Goal: Check status: Check status

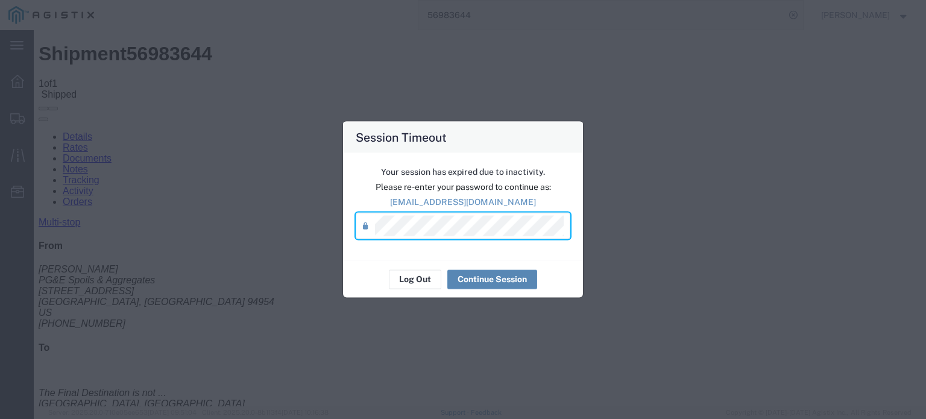
click at [494, 274] on button "Continue Session" at bounding box center [492, 278] width 90 height 19
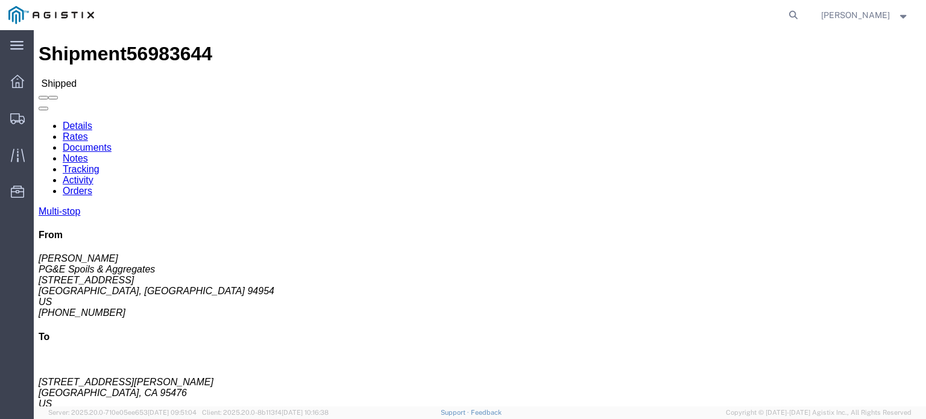
click link "Documents"
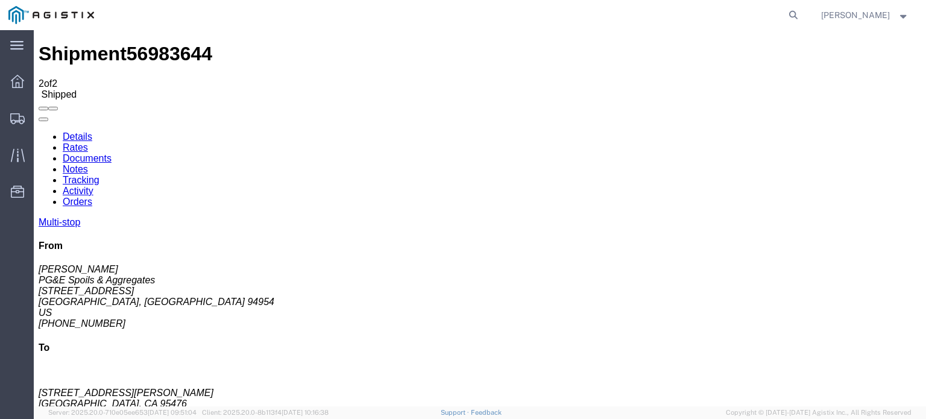
click at [99, 175] on link "Tracking" at bounding box center [81, 180] width 37 height 10
click at [39, 131] on icon at bounding box center [39, 131] width 0 height 0
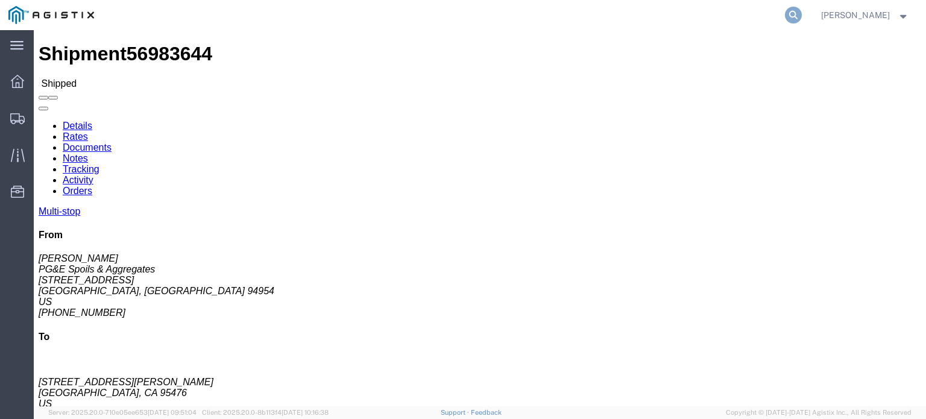
click at [789, 10] on icon at bounding box center [793, 15] width 17 height 17
click at [430, 18] on input "search" at bounding box center [601, 15] width 366 height 29
type input "56983644"
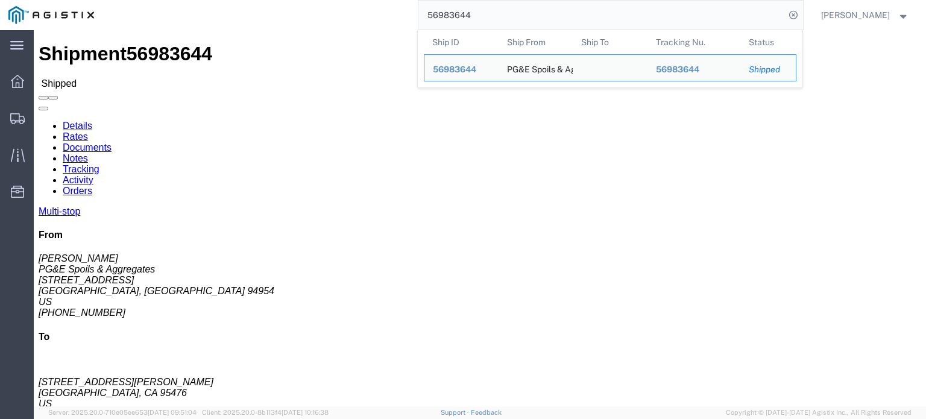
scroll to position [60, 0]
click div "Ship From PG&E Spoils & Aggregates ([PERSON_NAME]) [STREET_ADDRESS] [PHONE_NUMB…"
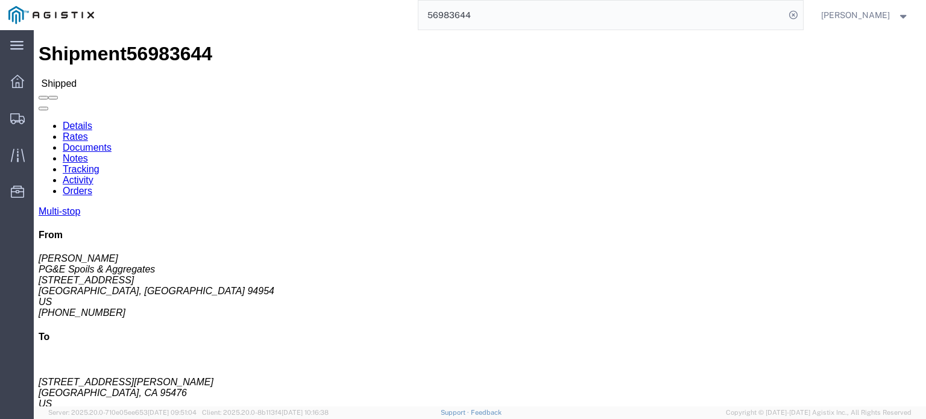
click icon
click link "Tracking"
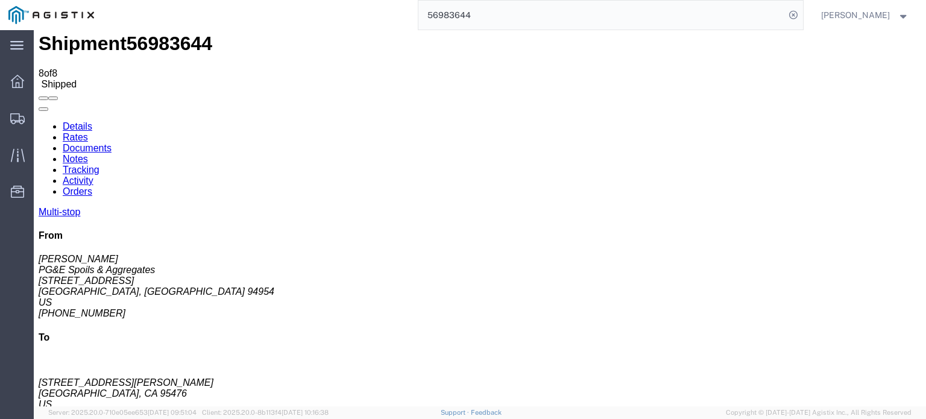
scroll to position [13, 0]
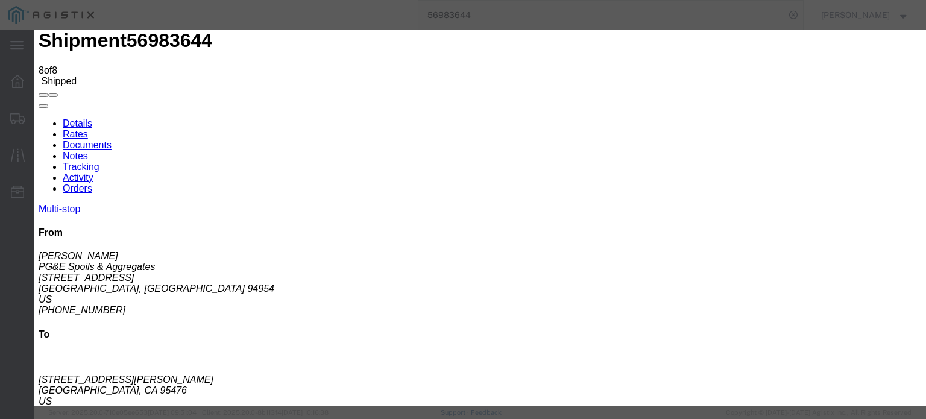
type input "2:00 PM"
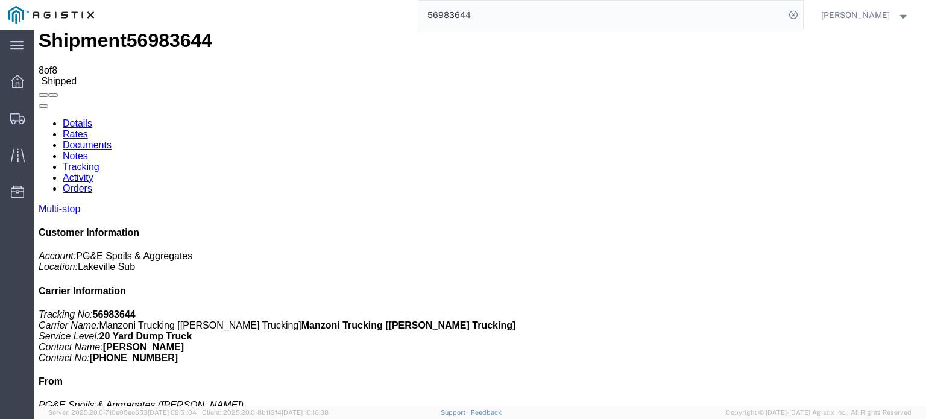
click at [112, 140] on link "Documents" at bounding box center [87, 145] width 49 height 10
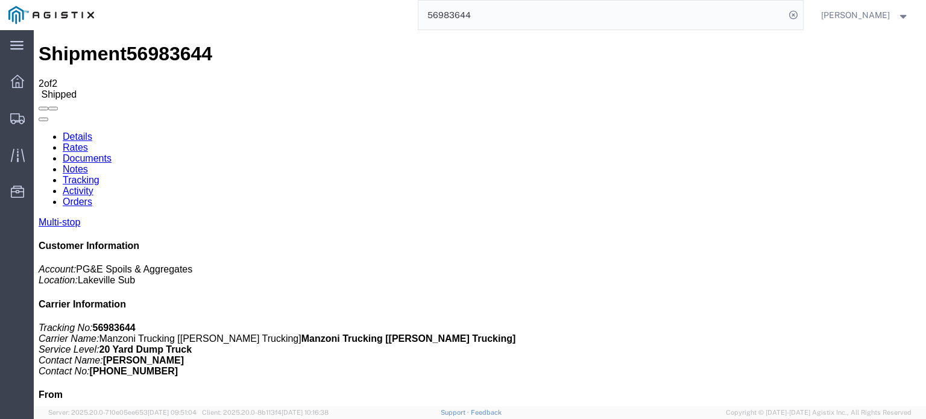
click at [112, 153] on link "Documents" at bounding box center [87, 158] width 49 height 10
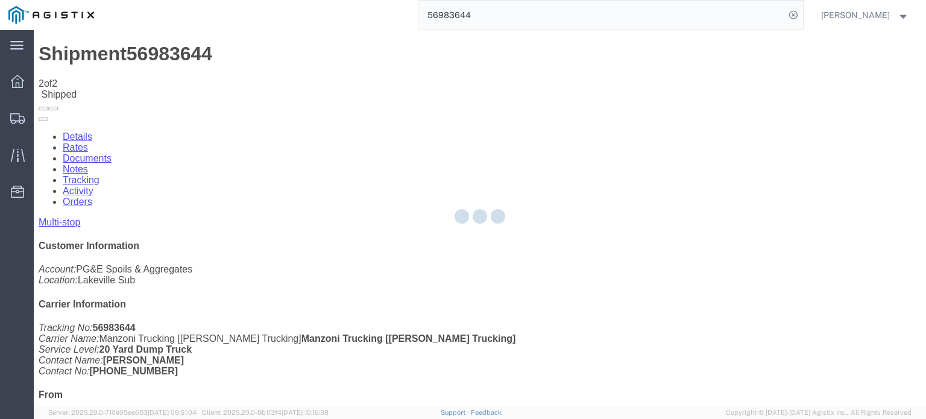
click at [840, 118] on div at bounding box center [480, 218] width 892 height 376
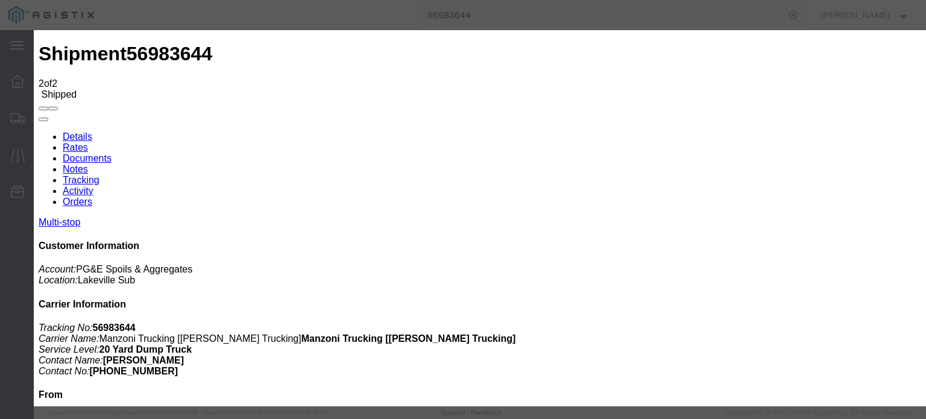
type input "C:\fakepath\image000000209.jpg"
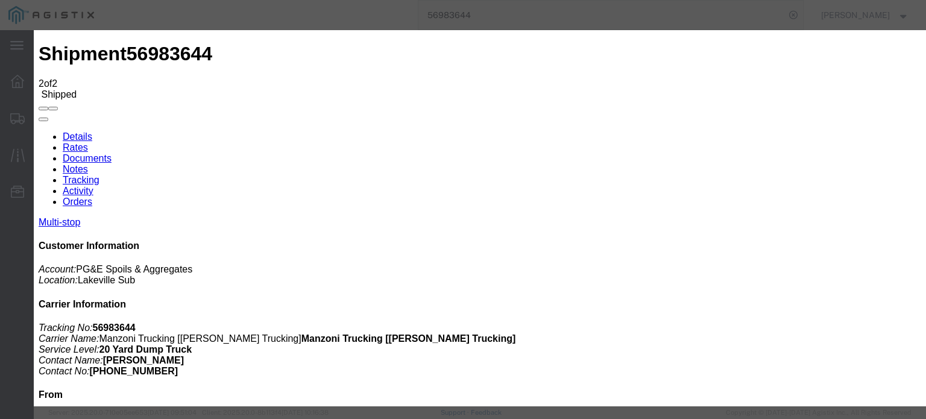
select select
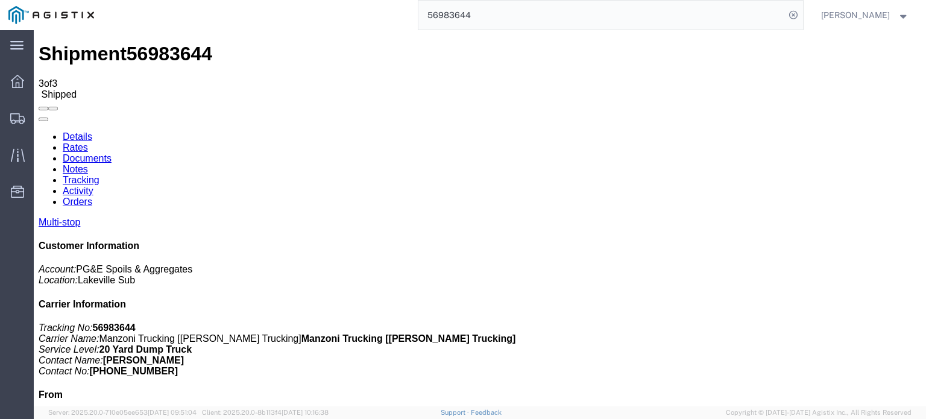
click at [99, 175] on link "Tracking" at bounding box center [81, 180] width 37 height 10
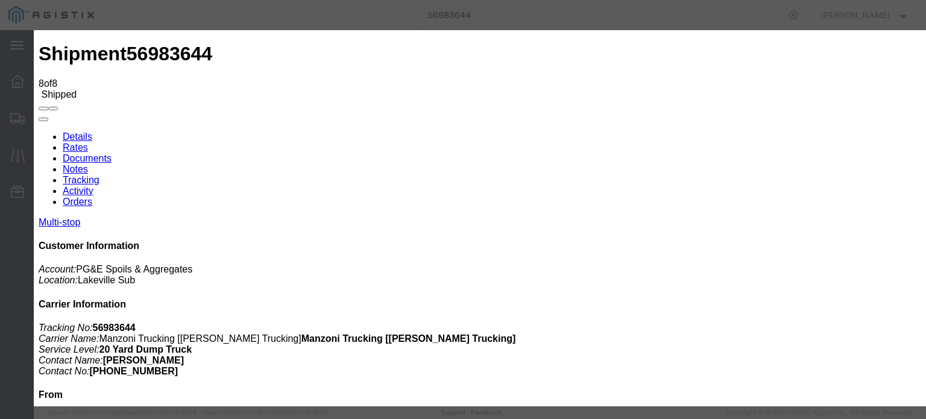
type input "[DATE]"
type input "4:00 PM"
select select "DELIVRED"
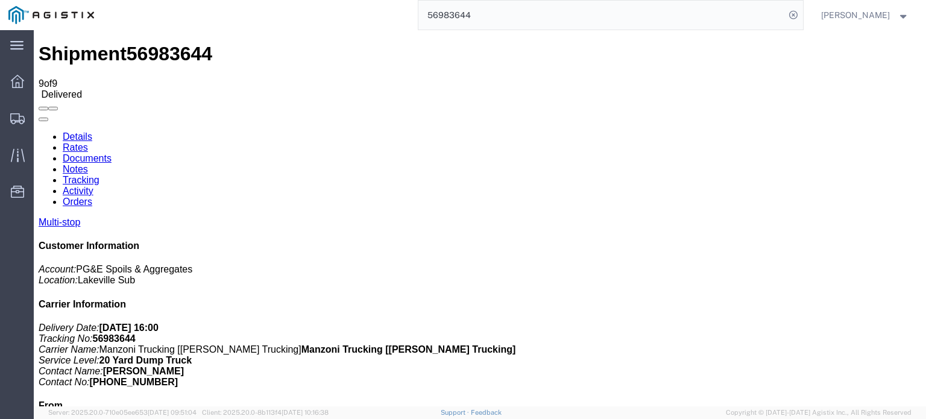
click at [88, 164] on link "Notes" at bounding box center [75, 169] width 25 height 10
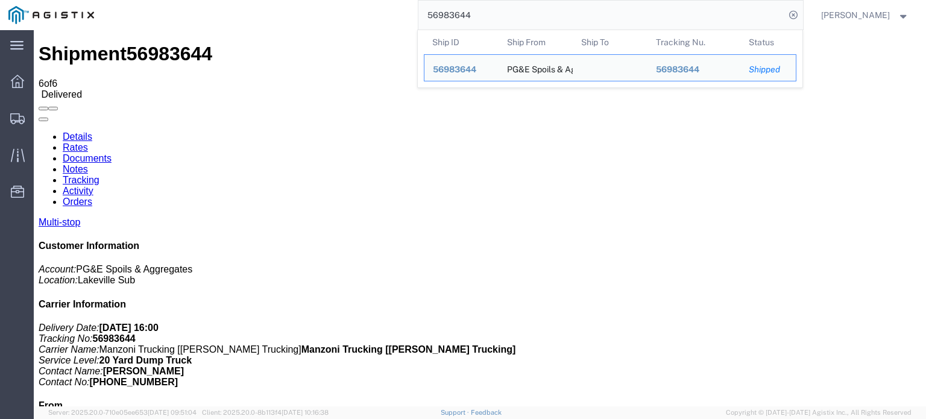
drag, startPoint x: 485, startPoint y: 13, endPoint x: 459, endPoint y: 25, distance: 28.0
click at [459, 25] on input "56983644" at bounding box center [601, 15] width 366 height 29
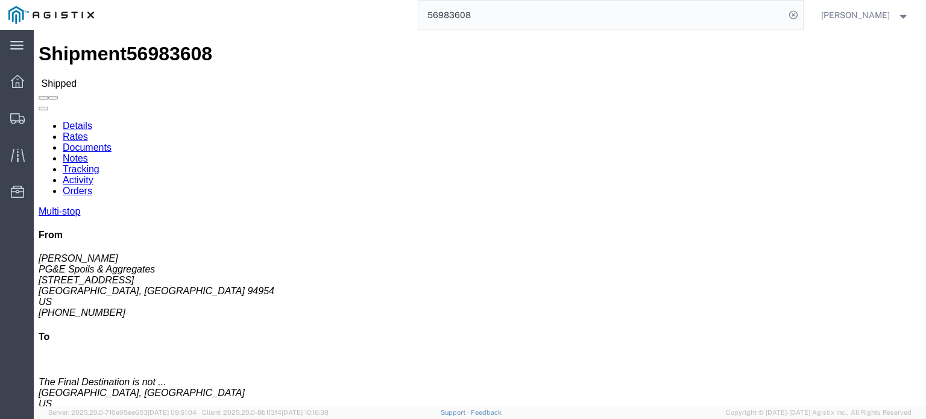
click icon
click link "Documents"
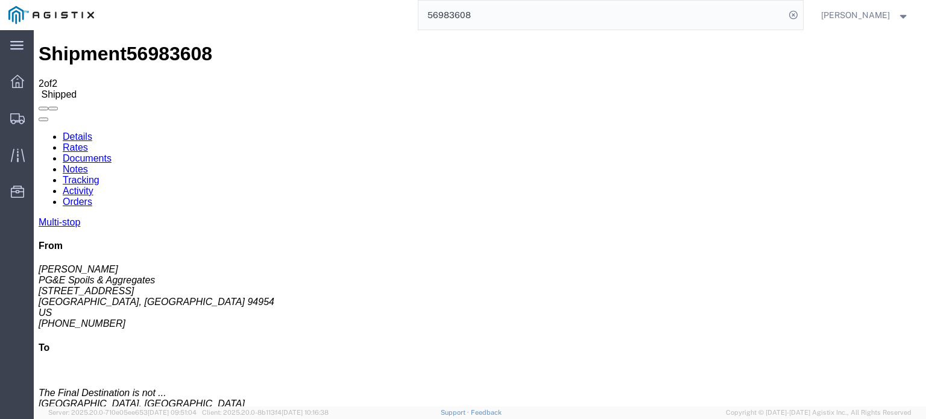
click at [99, 175] on link "Tracking" at bounding box center [81, 180] width 37 height 10
click at [88, 164] on link "Notes" at bounding box center [75, 169] width 25 height 10
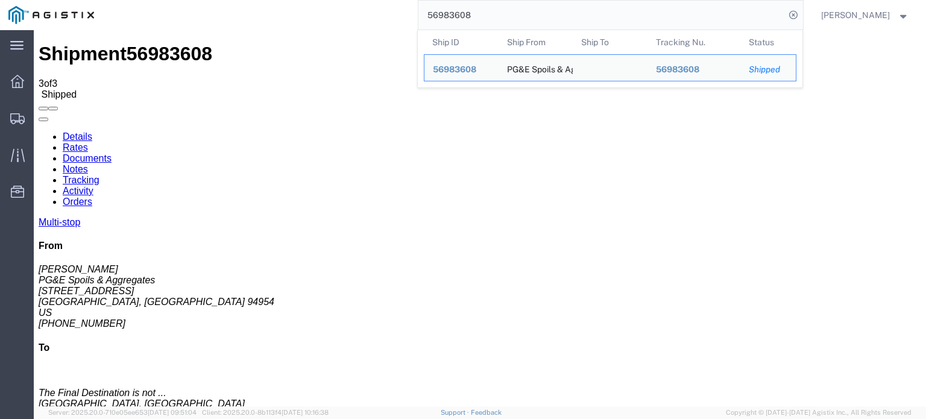
drag, startPoint x: 487, startPoint y: 16, endPoint x: 442, endPoint y: 28, distance: 46.9
click at [442, 28] on input "56983608" at bounding box center [601, 15] width 366 height 29
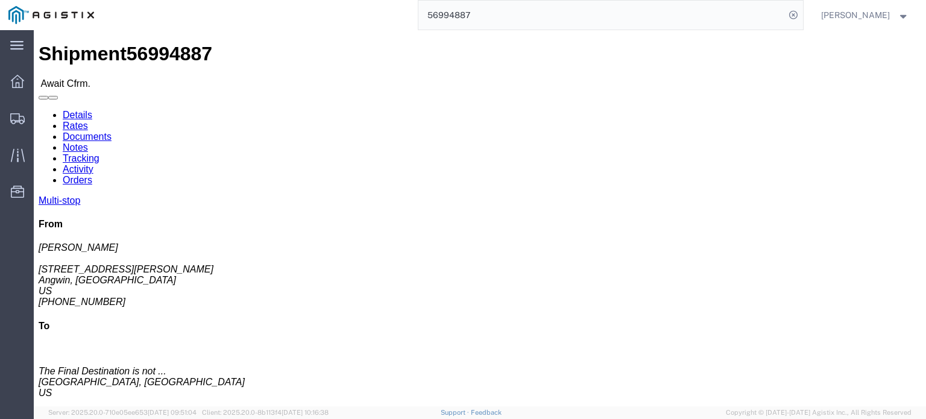
drag, startPoint x: 482, startPoint y: 15, endPoint x: 439, endPoint y: 25, distance: 44.0
click at [439, 25] on input "56994887" at bounding box center [601, 15] width 366 height 29
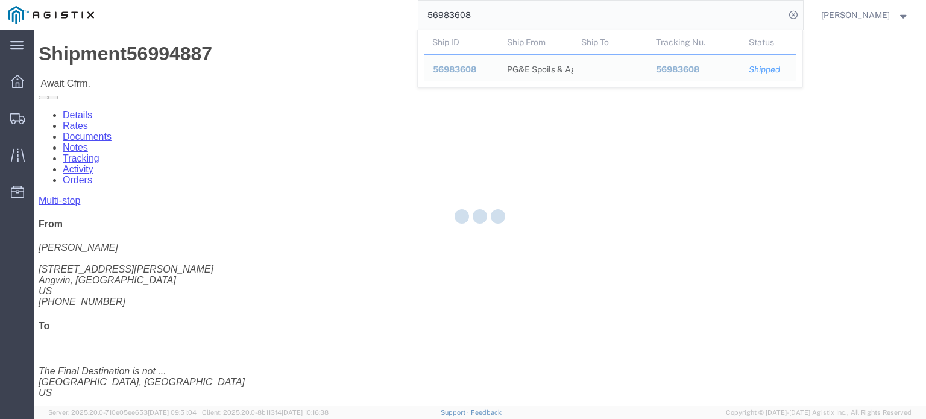
type input "56983608"
